Goal: Task Accomplishment & Management: Use online tool/utility

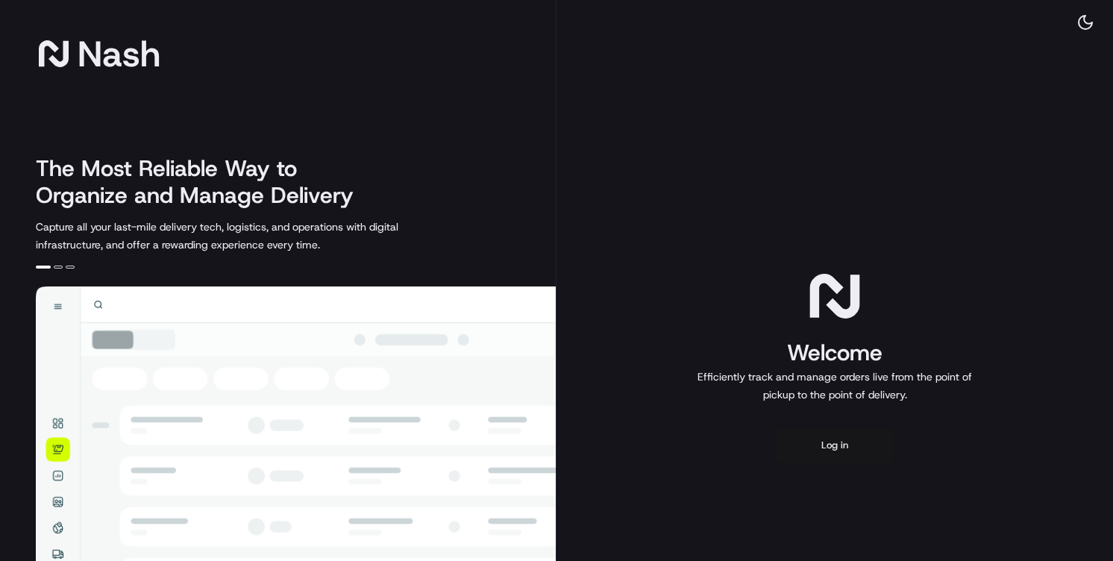
click at [857, 448] on button "Log in" at bounding box center [834, 446] width 119 height 36
